Goal: Navigation & Orientation: Find specific page/section

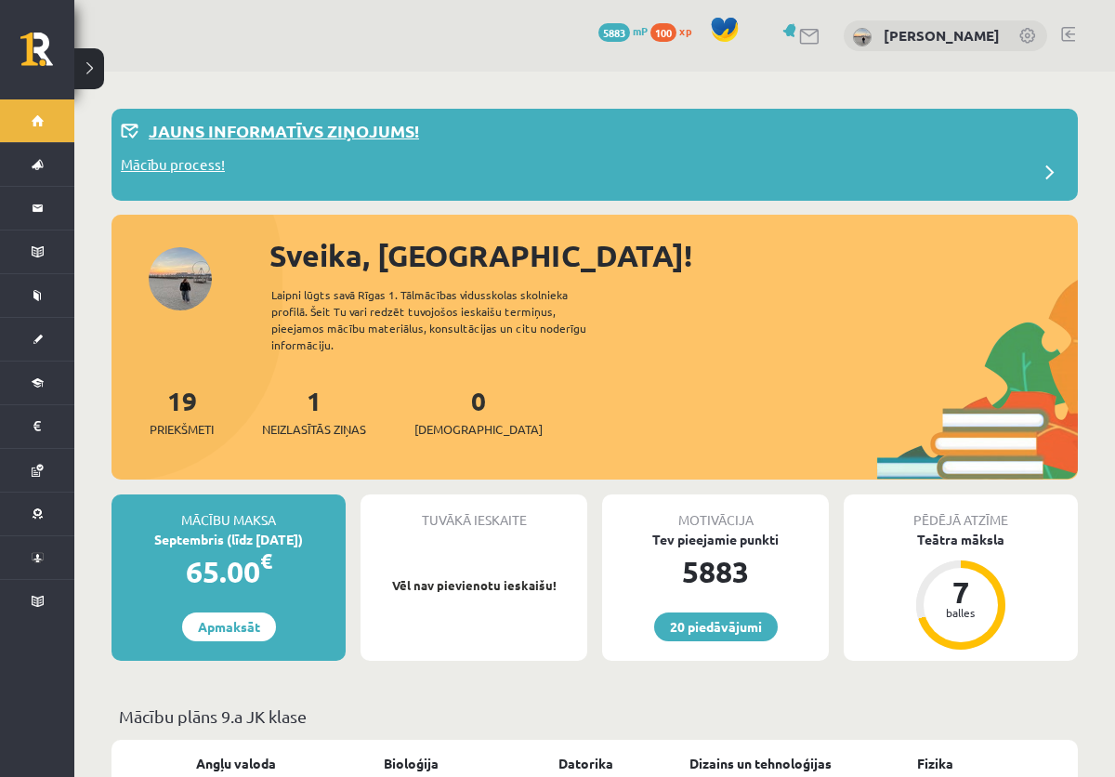
click at [235, 156] on div "Mācību process!" at bounding box center [594, 172] width 947 height 37
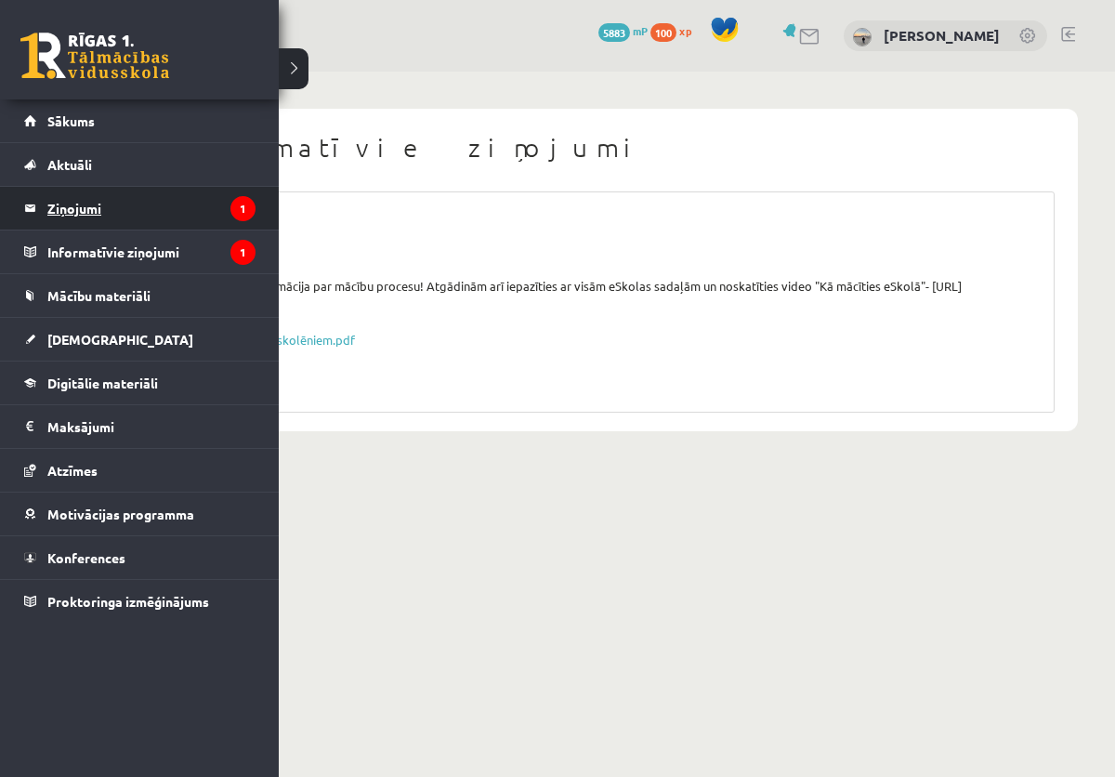
click at [111, 214] on legend "Ziņojumi 1" at bounding box center [151, 208] width 208 height 43
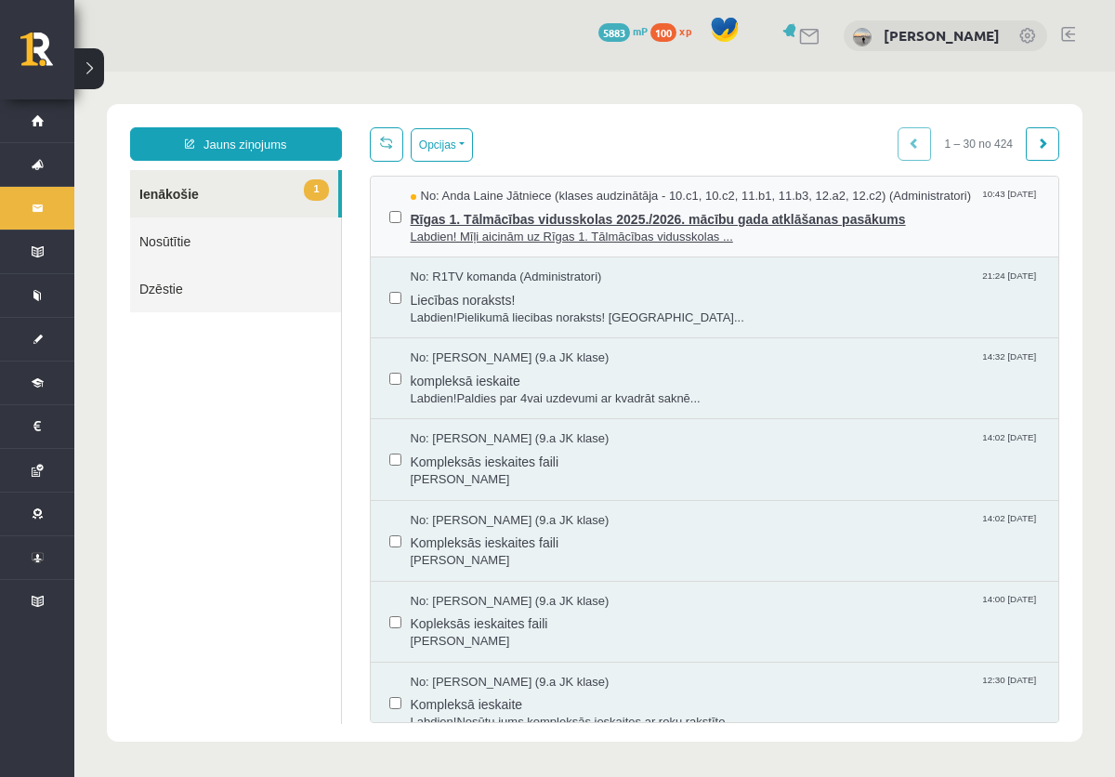
click at [453, 235] on span "Labdien! Mīļi aicinām uz Rīgas 1. Tālmācības vidusskolas ..." at bounding box center [726, 238] width 630 height 18
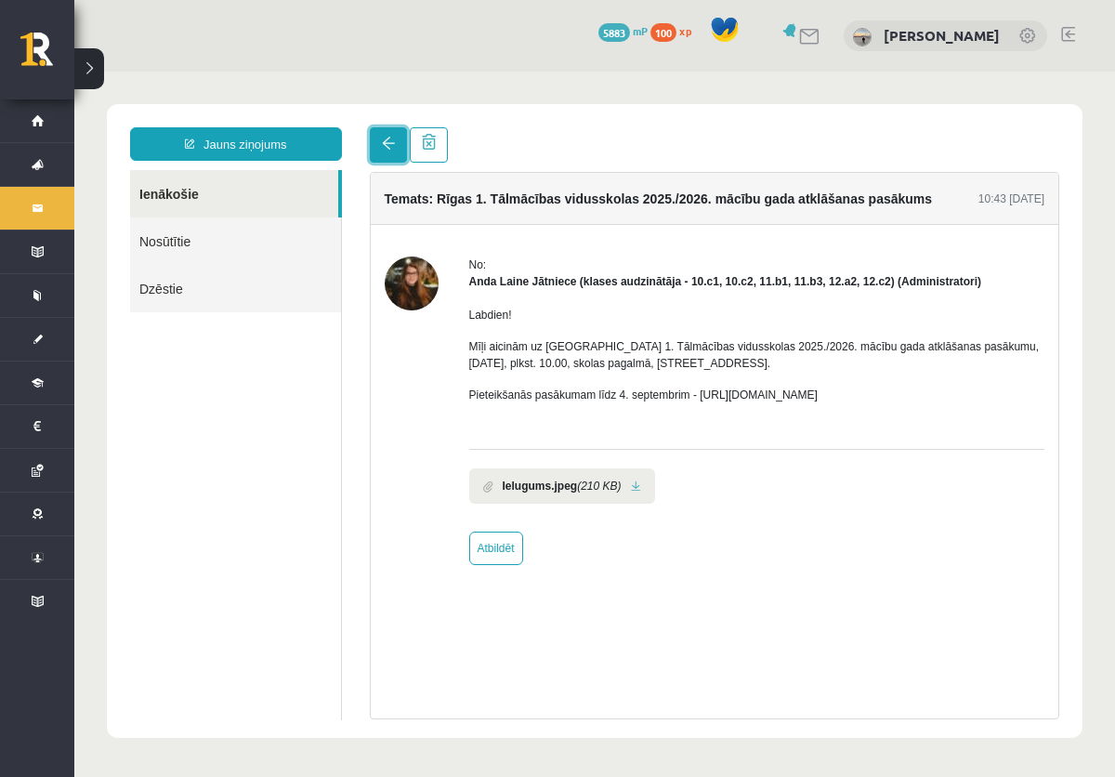
click at [381, 155] on link at bounding box center [388, 144] width 37 height 35
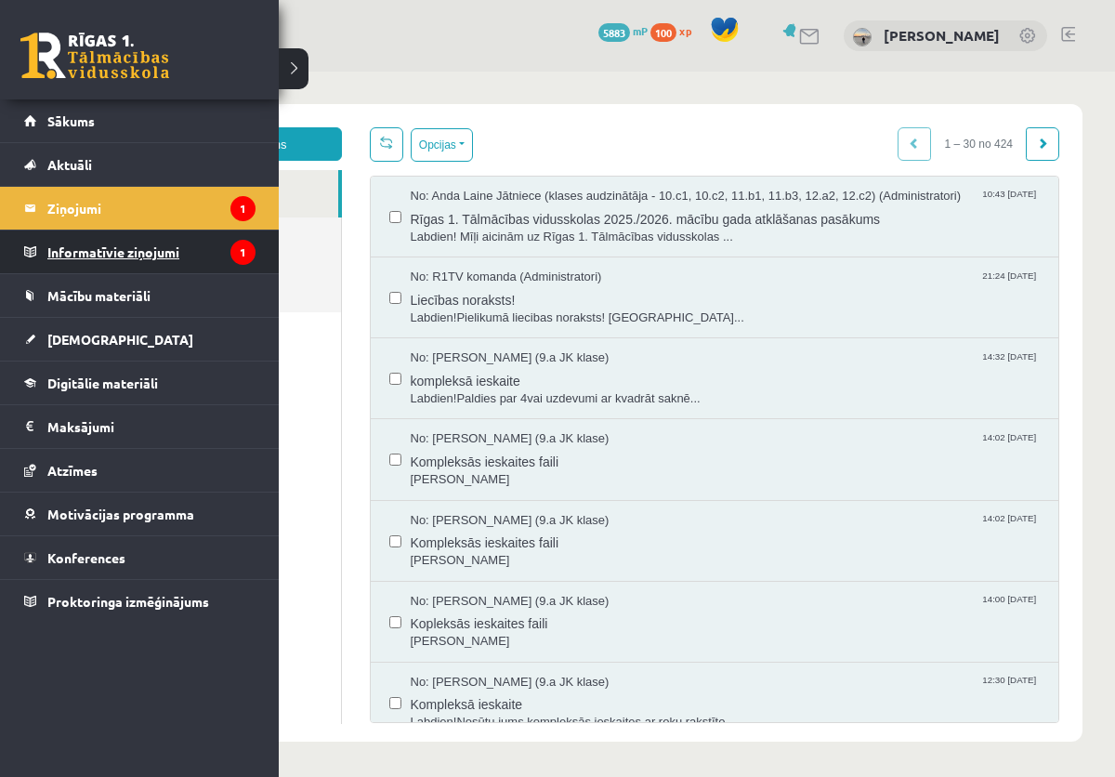
click at [77, 250] on legend "Informatīvie ziņojumi 1" at bounding box center [151, 251] width 208 height 43
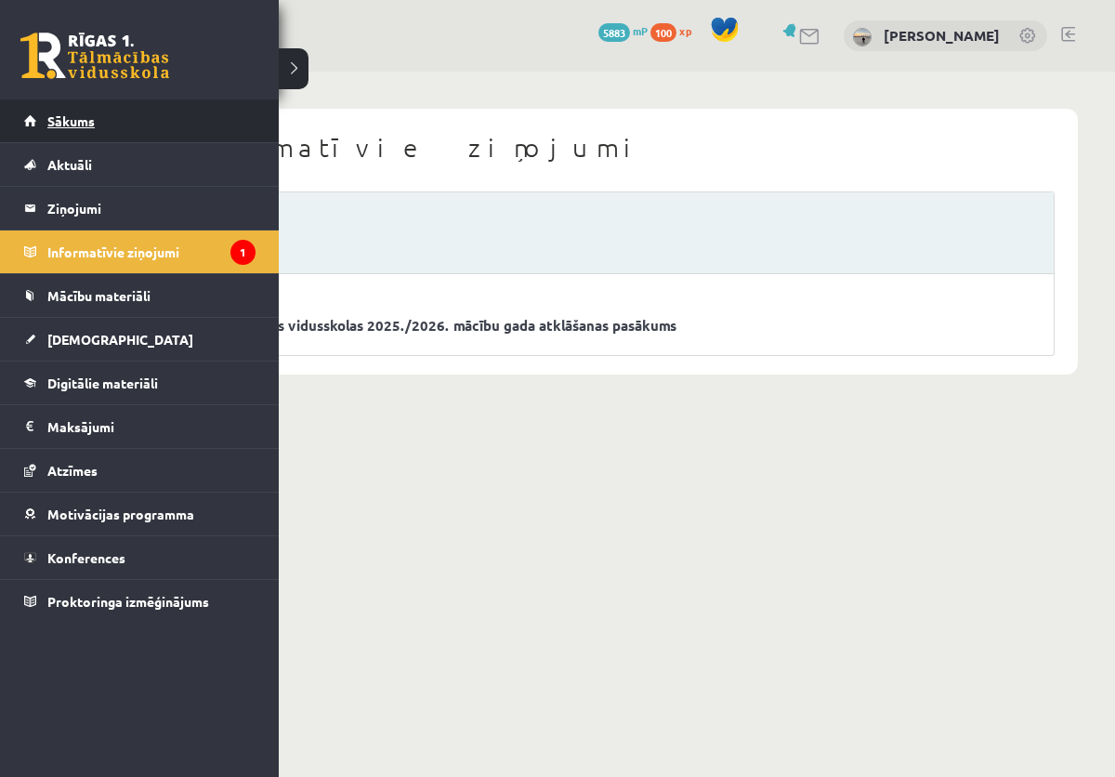
click at [47, 129] on link "Sākums" at bounding box center [139, 120] width 231 height 43
